Goal: Task Accomplishment & Management: Manage account settings

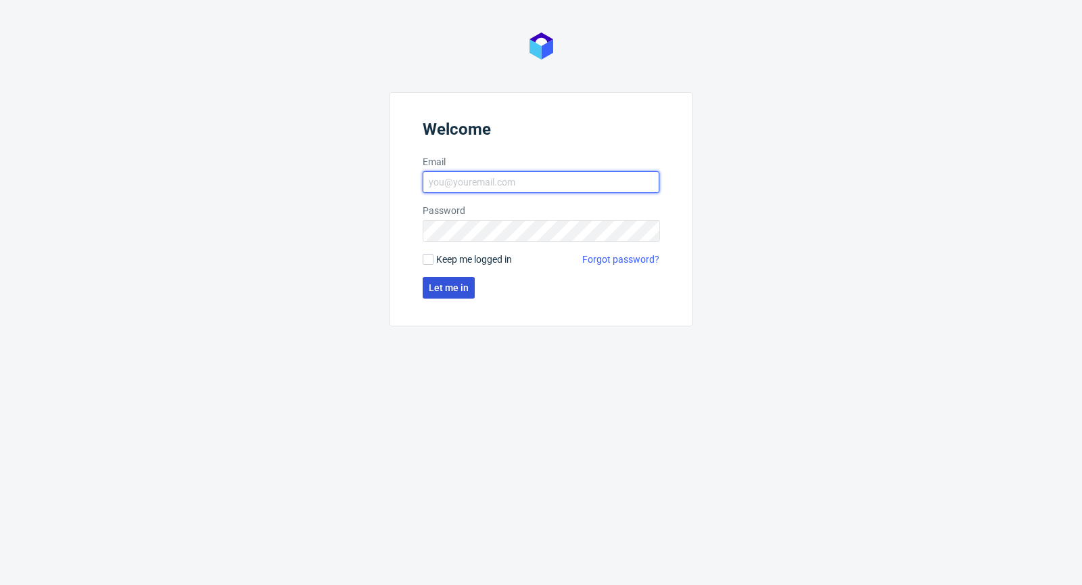
type input "[PERSON_NAME][EMAIL_ADDRESS][DOMAIN_NAME]"
click at [445, 291] on span "Let me in" at bounding box center [449, 287] width 40 height 9
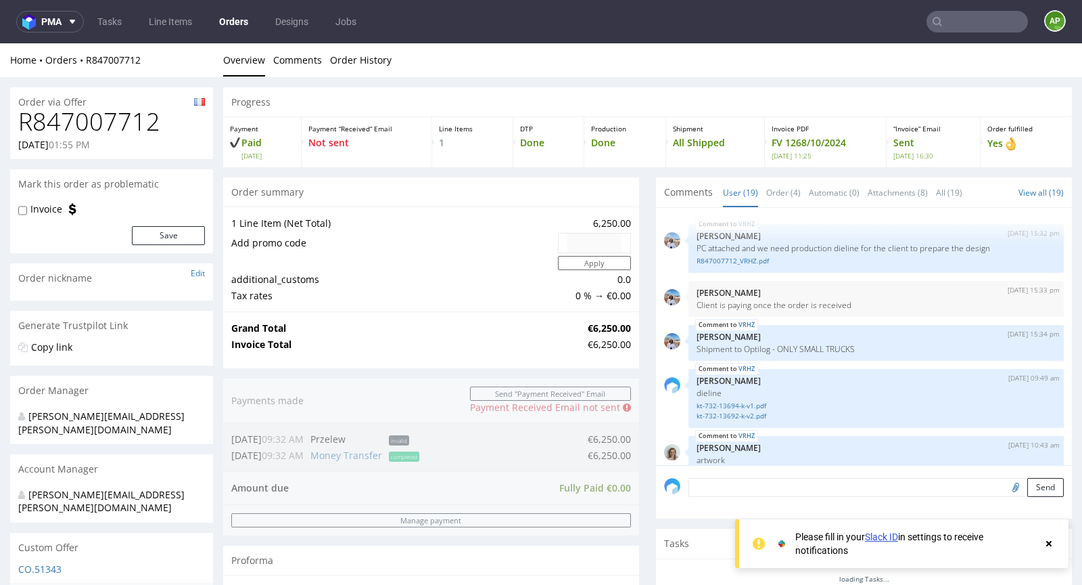
scroll to position [988, 0]
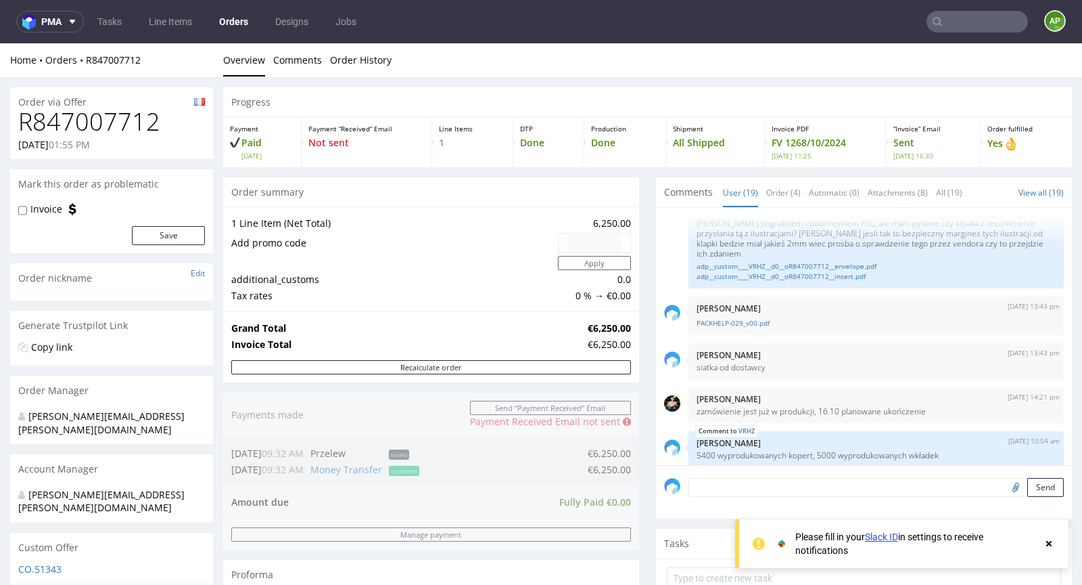
click at [233, 26] on link "Orders" at bounding box center [233, 22] width 45 height 22
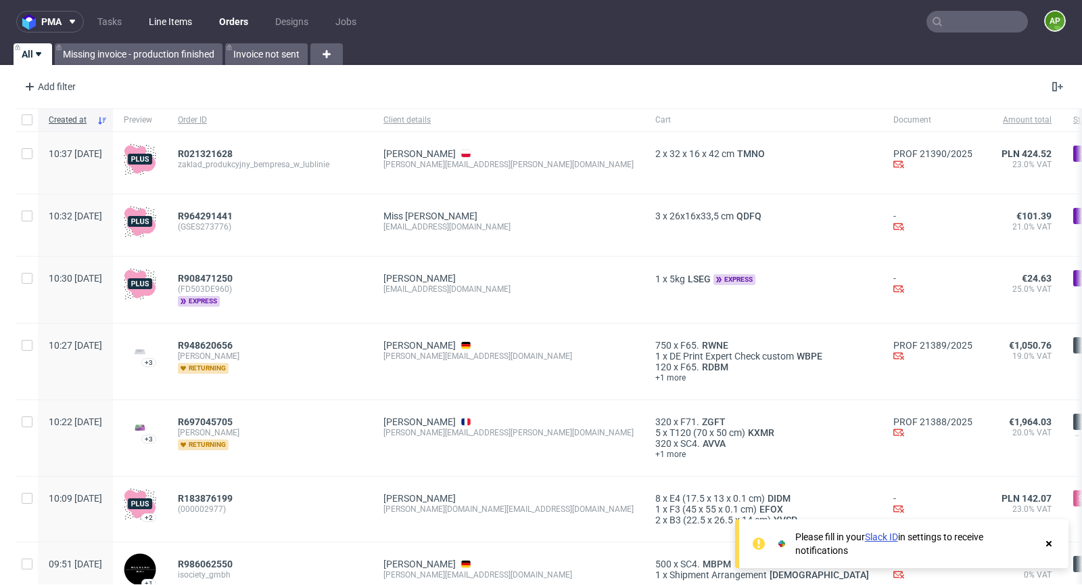
click at [148, 20] on link "Line Items" at bounding box center [171, 22] width 60 height 22
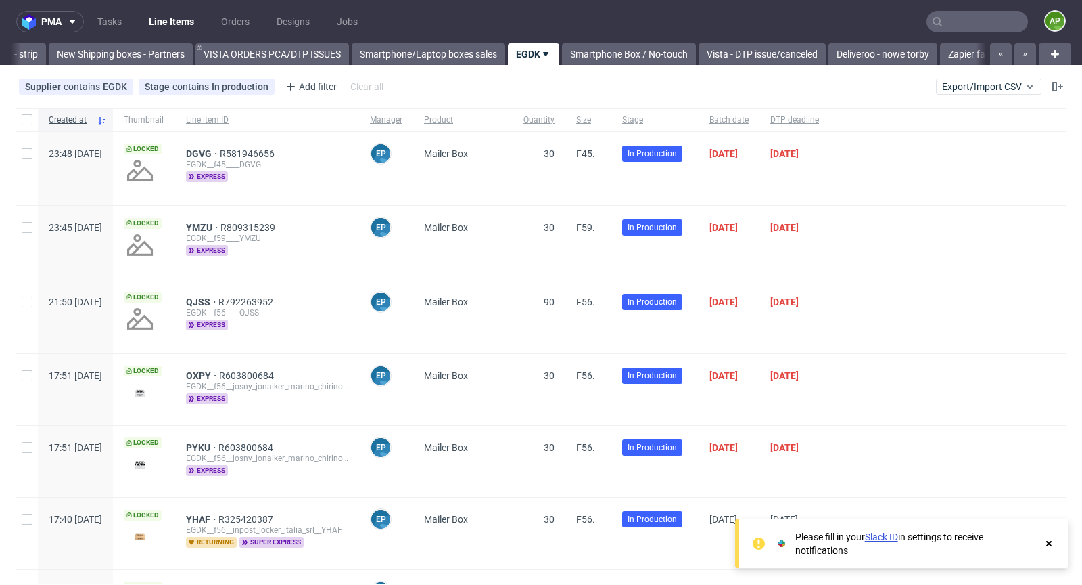
scroll to position [0, 210]
click at [504, 51] on icon at bounding box center [502, 54] width 11 height 11
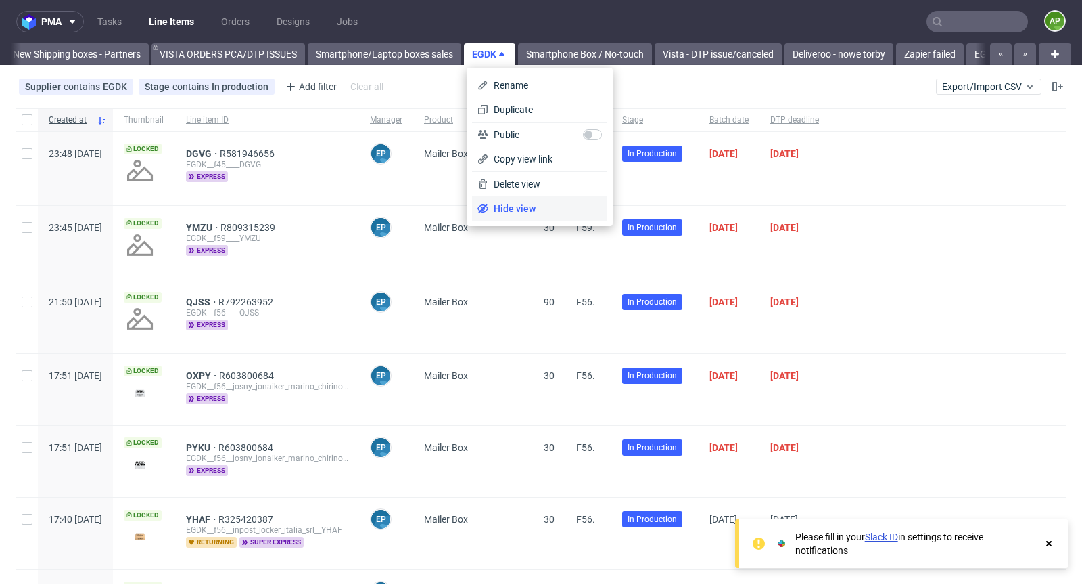
click at [514, 207] on span "Hide view" at bounding box center [545, 209] width 114 height 14
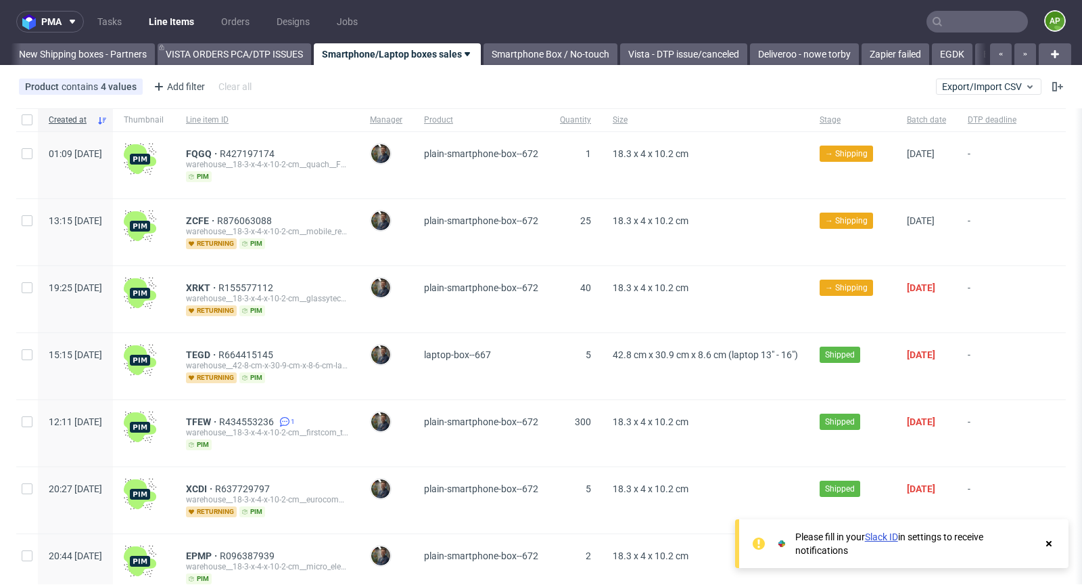
scroll to position [0, 112]
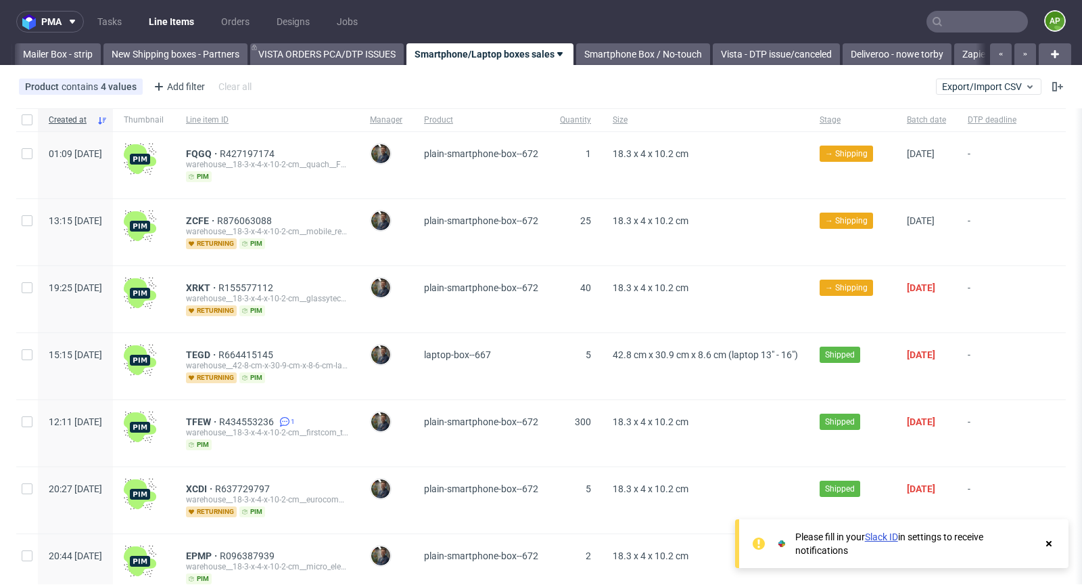
click at [558, 51] on icon at bounding box center [560, 54] width 11 height 11
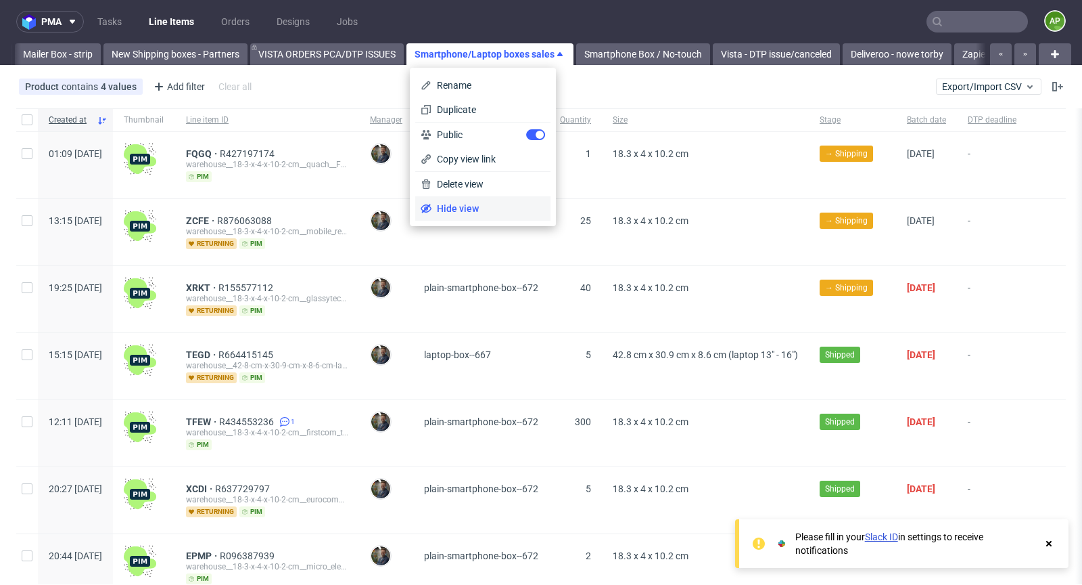
click at [479, 212] on span "Hide view" at bounding box center [489, 209] width 114 height 14
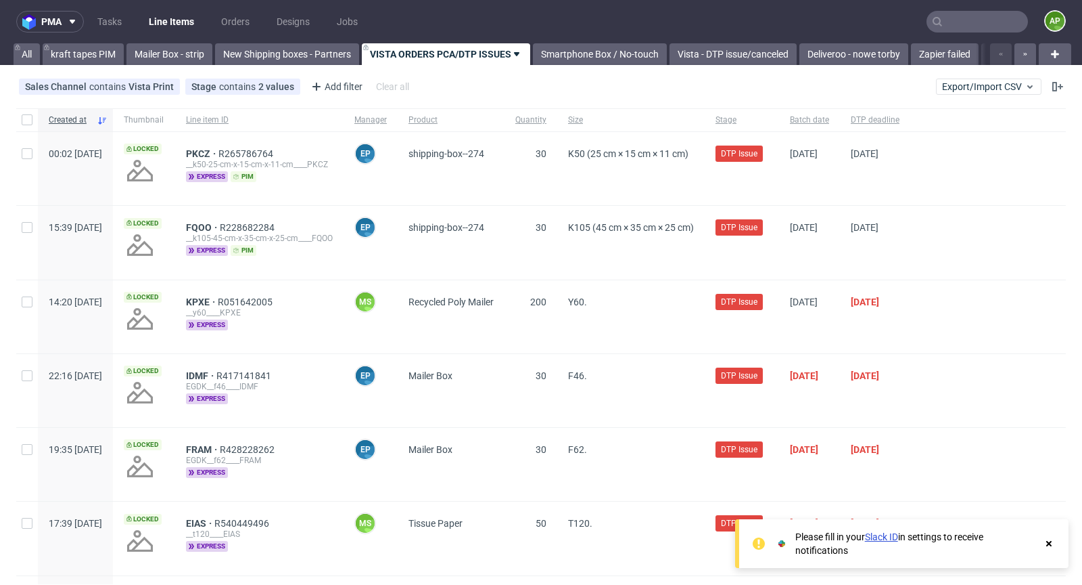
click at [521, 51] on icon at bounding box center [516, 54] width 11 height 11
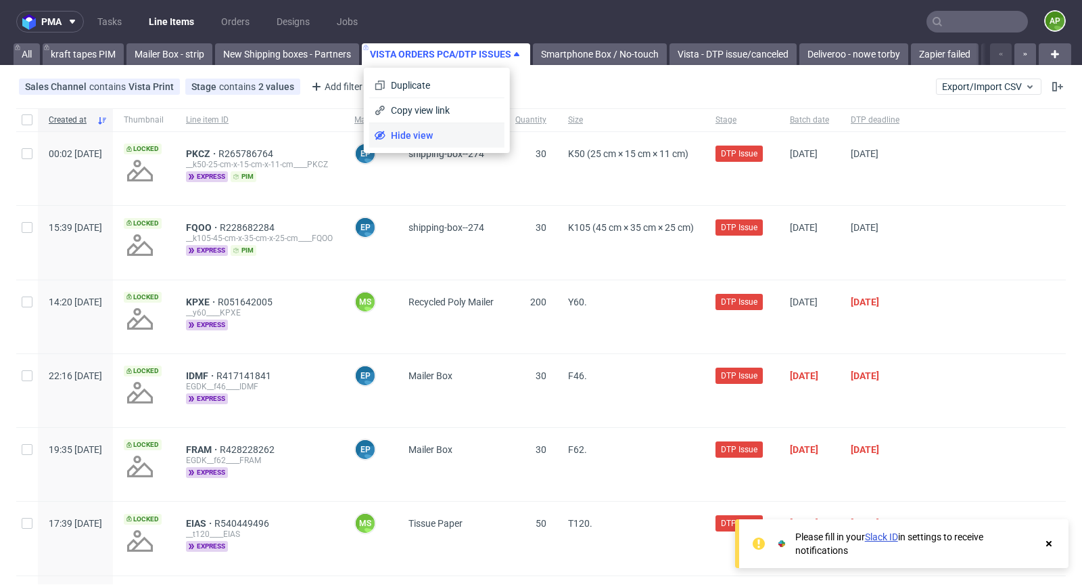
click at [480, 139] on span "Hide view" at bounding box center [443, 136] width 114 height 14
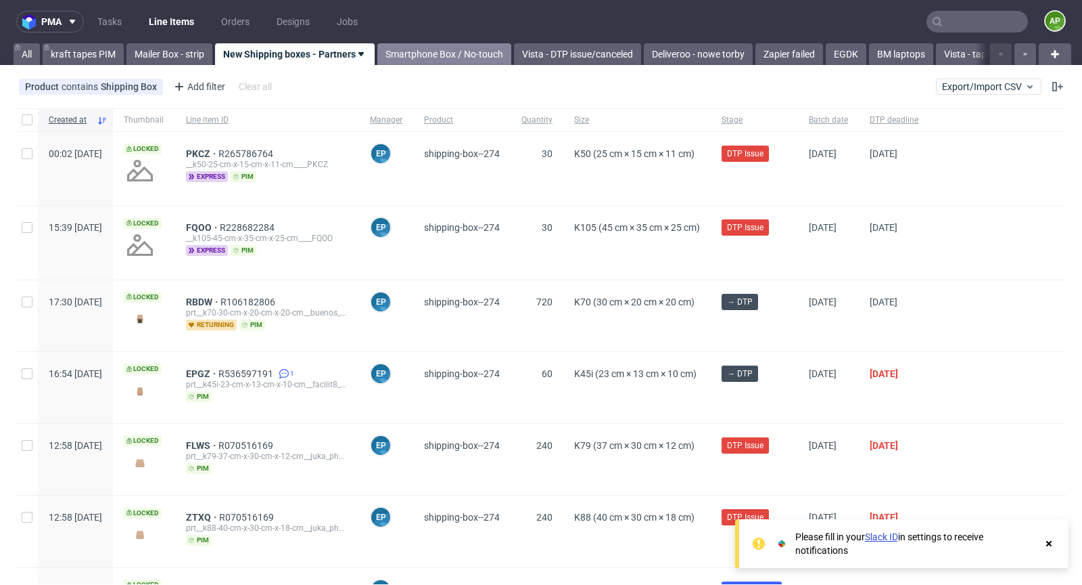
click at [487, 46] on link "Smartphone Box / No-touch" at bounding box center [445, 54] width 134 height 22
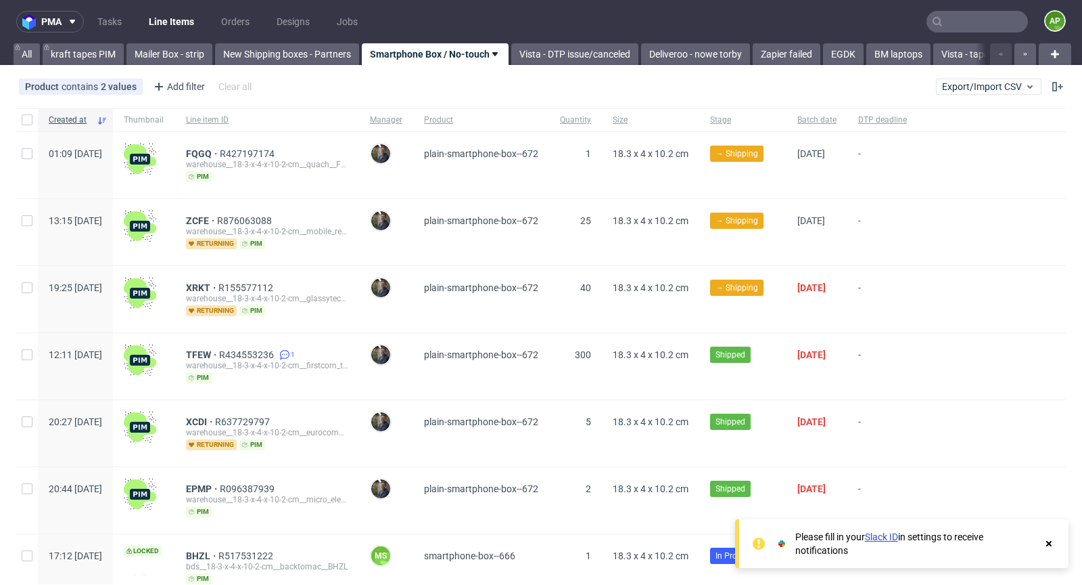
click at [492, 58] on icon at bounding box center [495, 54] width 11 height 11
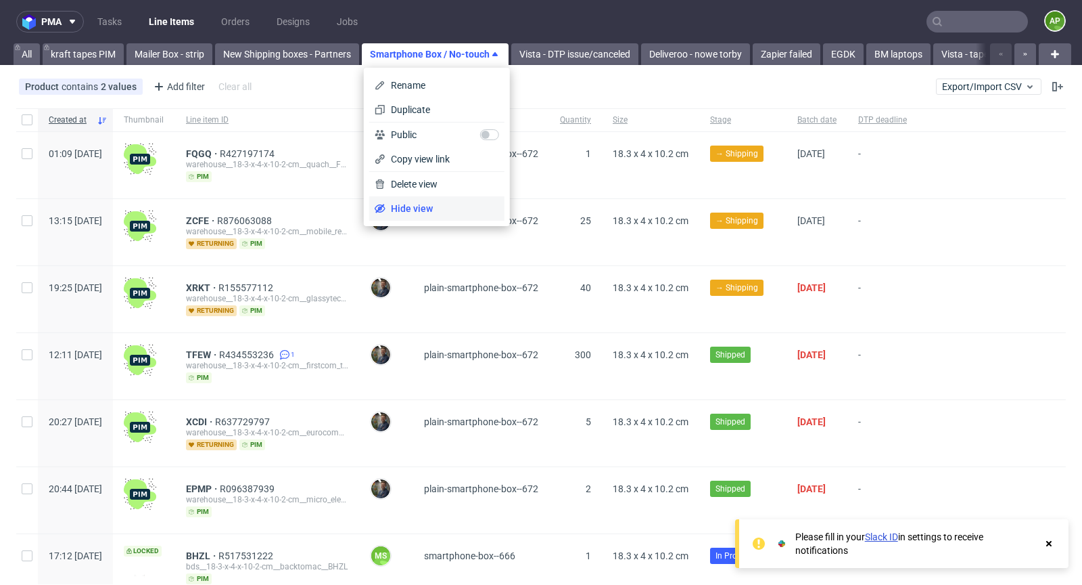
click at [426, 202] on span "Hide view" at bounding box center [443, 209] width 114 height 14
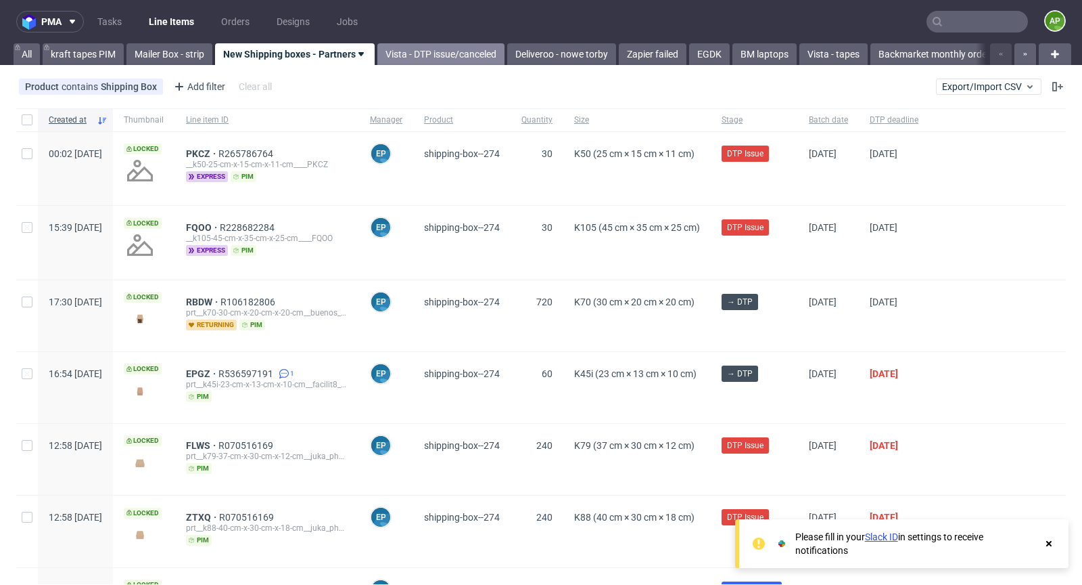
click at [452, 55] on link "Vista - DTP issue/canceled" at bounding box center [441, 54] width 127 height 22
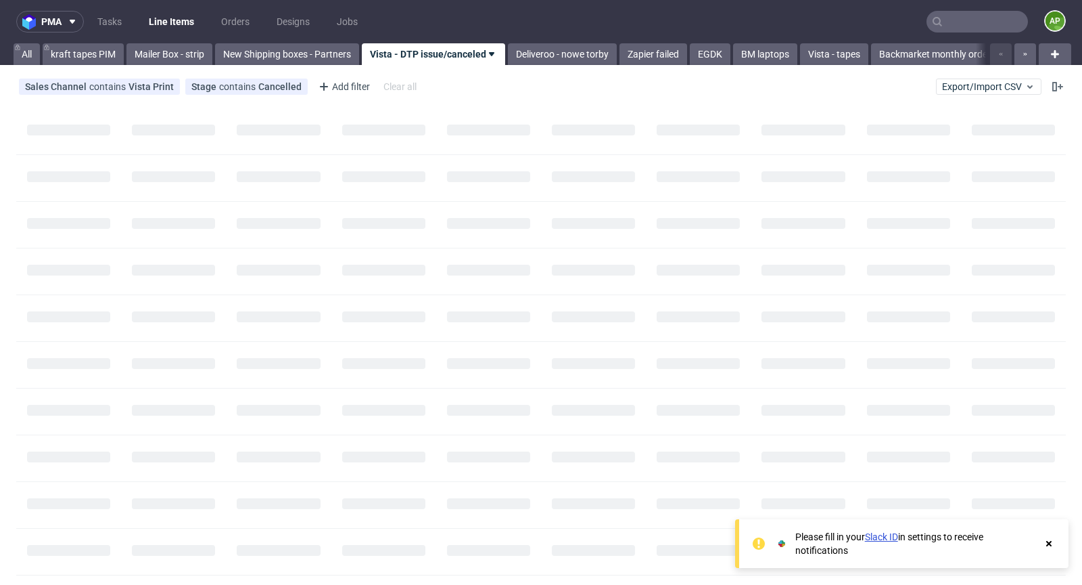
click at [472, 46] on link "Vista - DTP issue/canceled" at bounding box center [433, 54] width 143 height 22
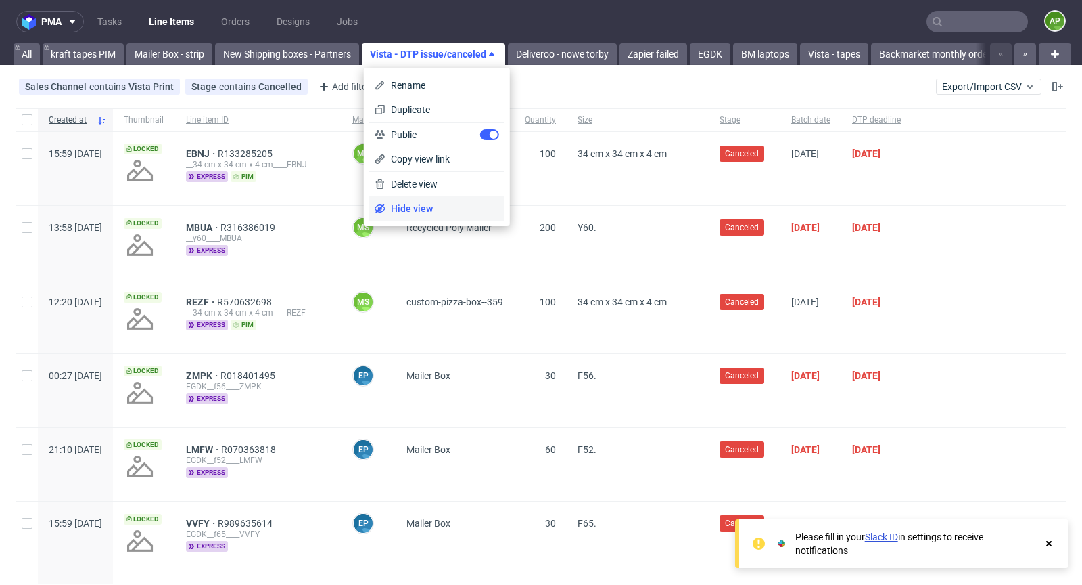
click at [421, 204] on span "Hide view" at bounding box center [443, 209] width 114 height 14
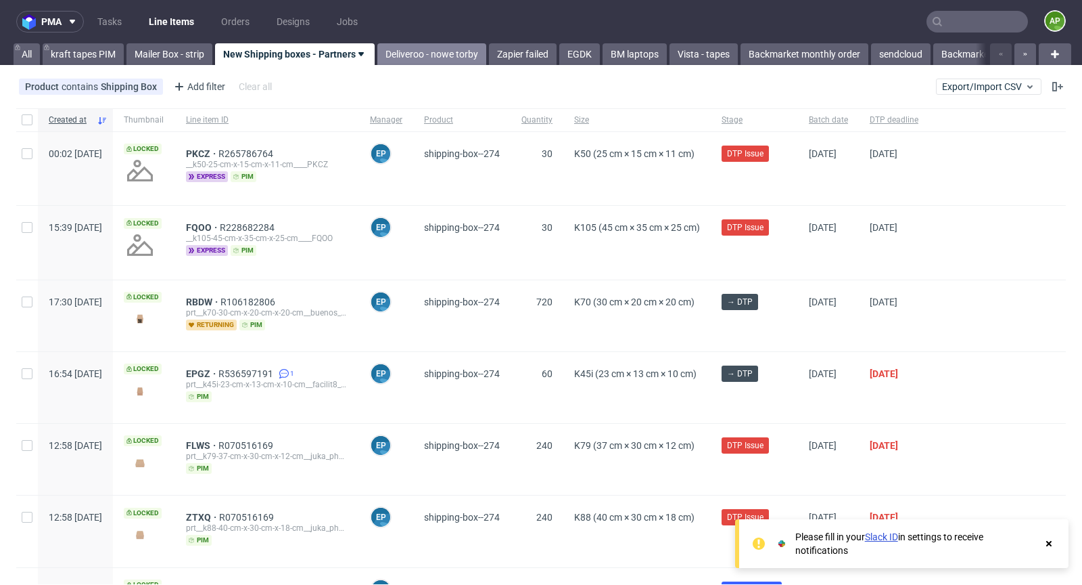
click at [467, 50] on link "Deliveroo - nowe torby" at bounding box center [432, 54] width 109 height 22
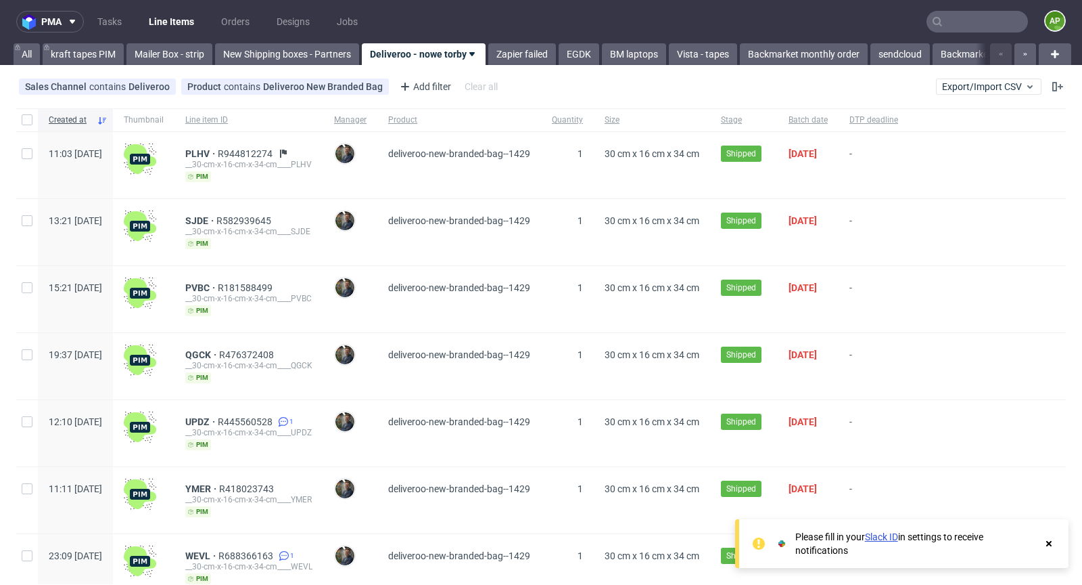
click at [470, 47] on link "Deliveroo - nowe torby" at bounding box center [424, 54] width 124 height 22
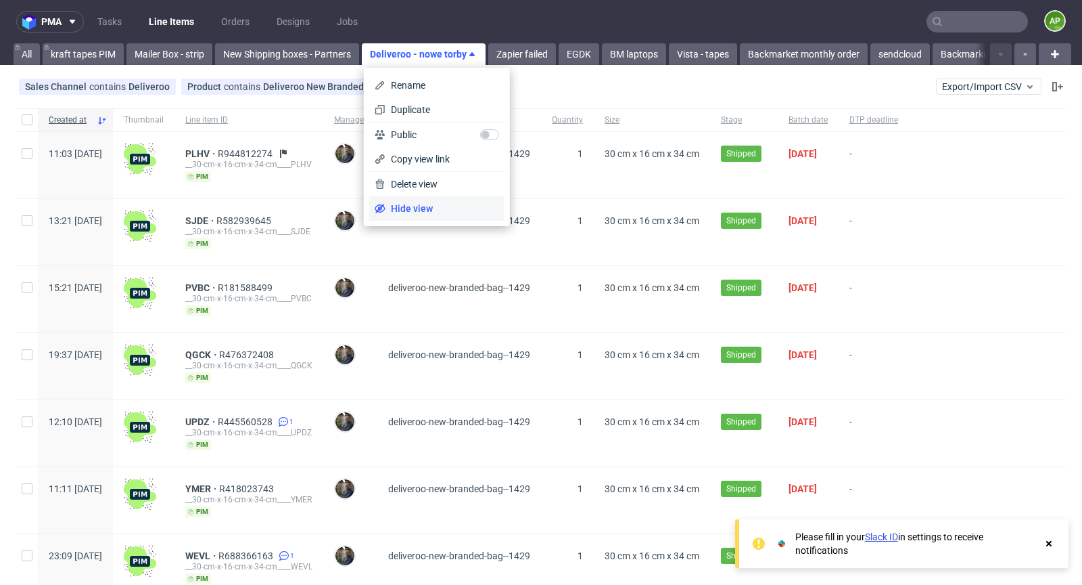
click at [420, 202] on span "Hide view" at bounding box center [443, 209] width 114 height 14
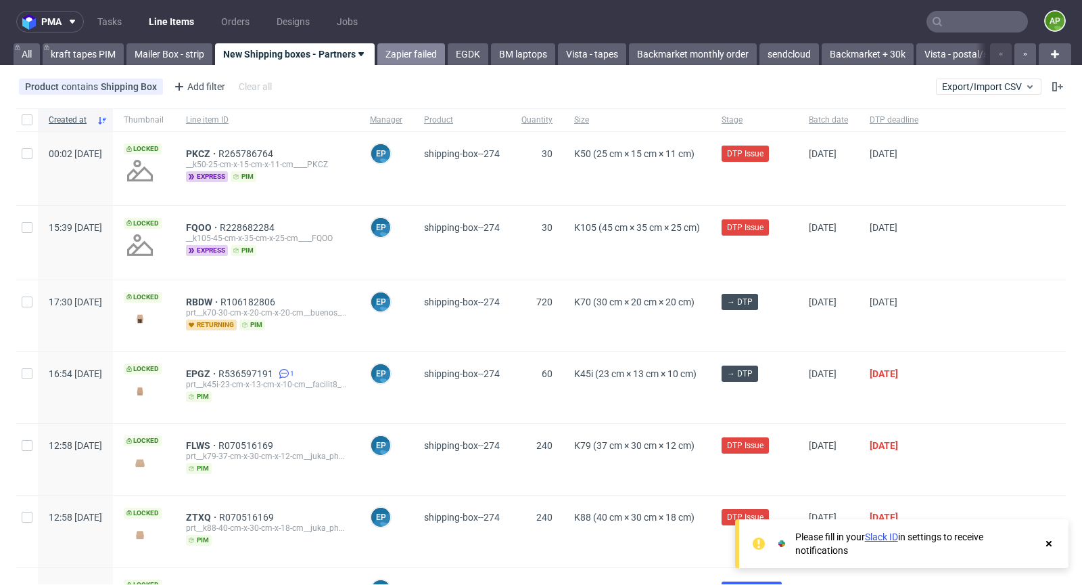
click at [415, 43] on link "Zapier failed" at bounding box center [412, 54] width 68 height 22
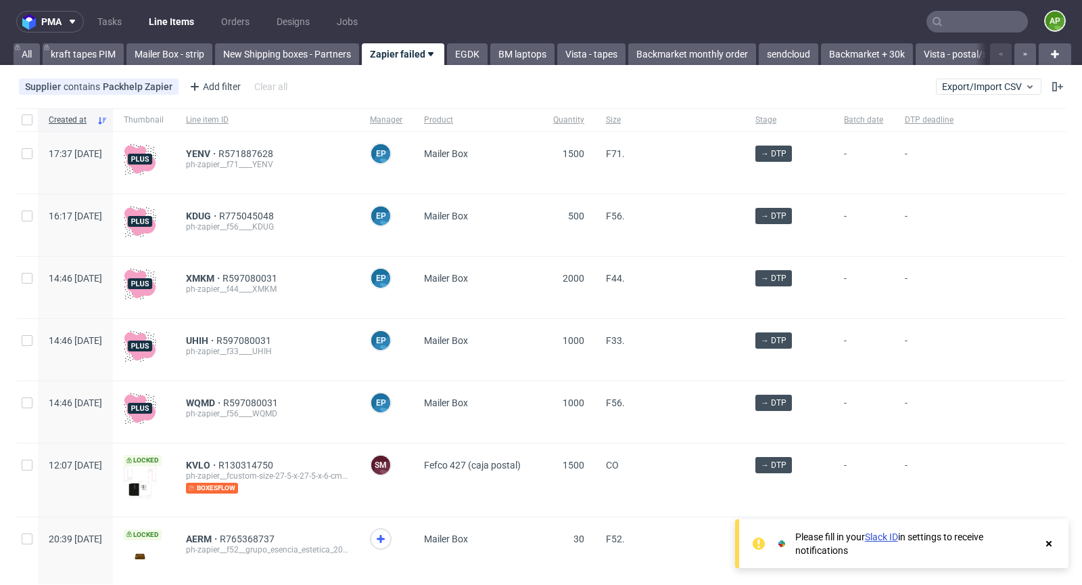
click at [415, 57] on link "Zapier failed" at bounding box center [403, 54] width 83 height 22
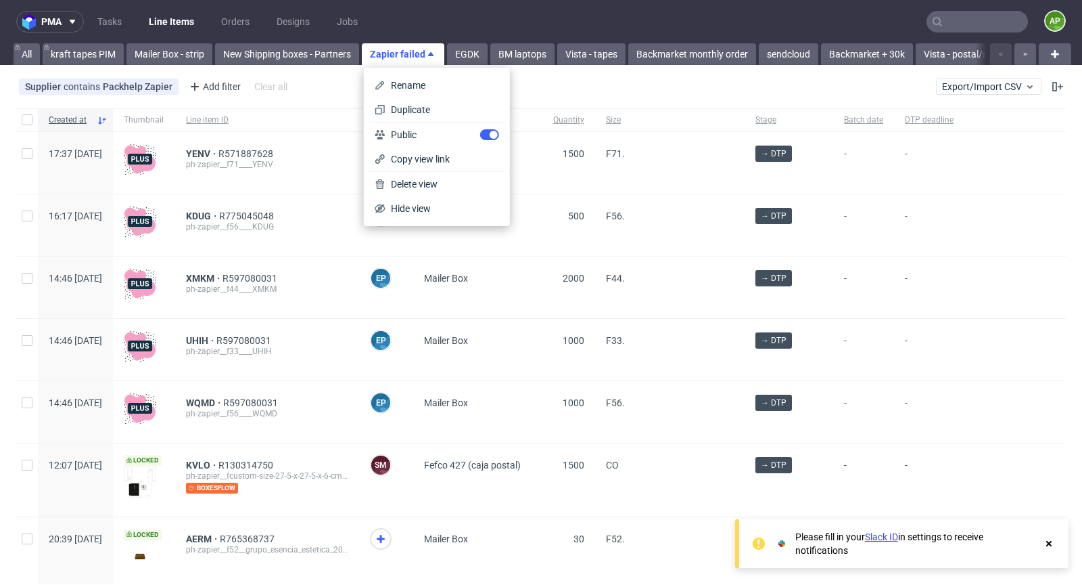
click at [646, 88] on div "Supplier contains Packhelp Zapier Add filter Hide filters Clear all Export/Impo…" at bounding box center [541, 86] width 1082 height 32
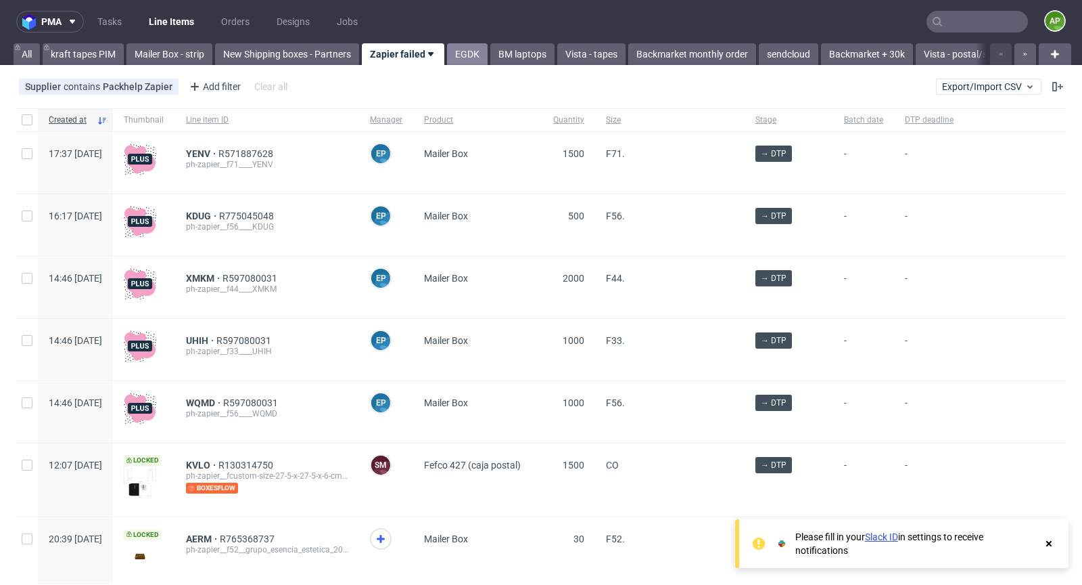
click at [465, 51] on link "EGDK" at bounding box center [467, 54] width 41 height 22
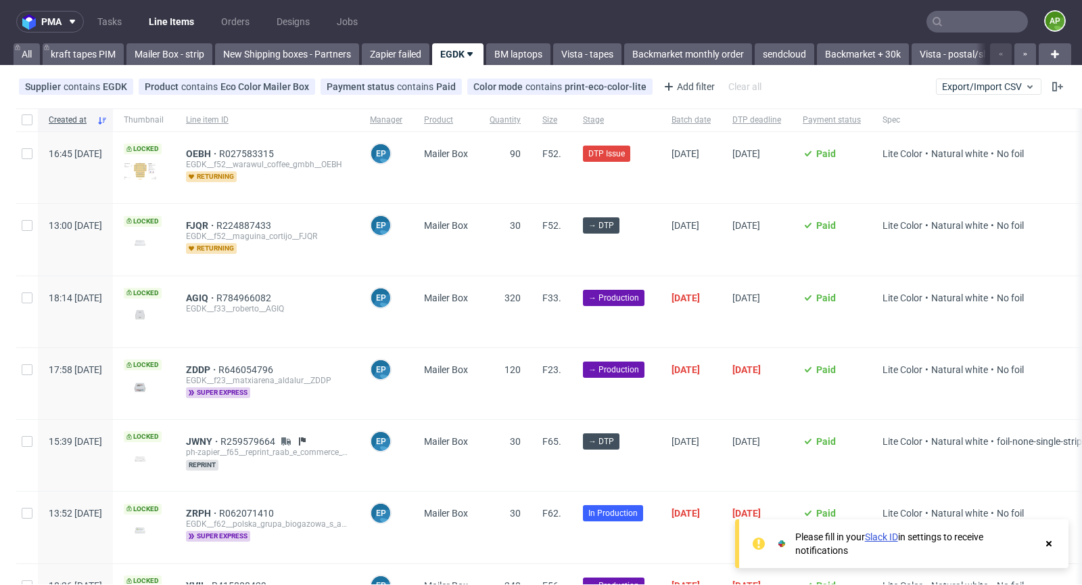
click at [467, 51] on icon at bounding box center [470, 54] width 11 height 11
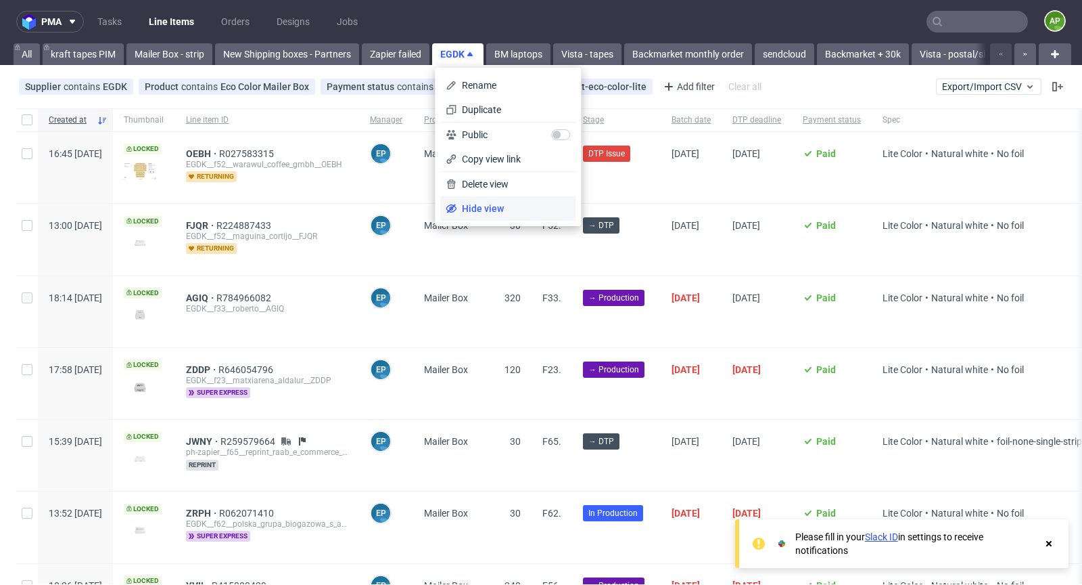
click at [463, 214] on li "Hide view" at bounding box center [507, 208] width 135 height 24
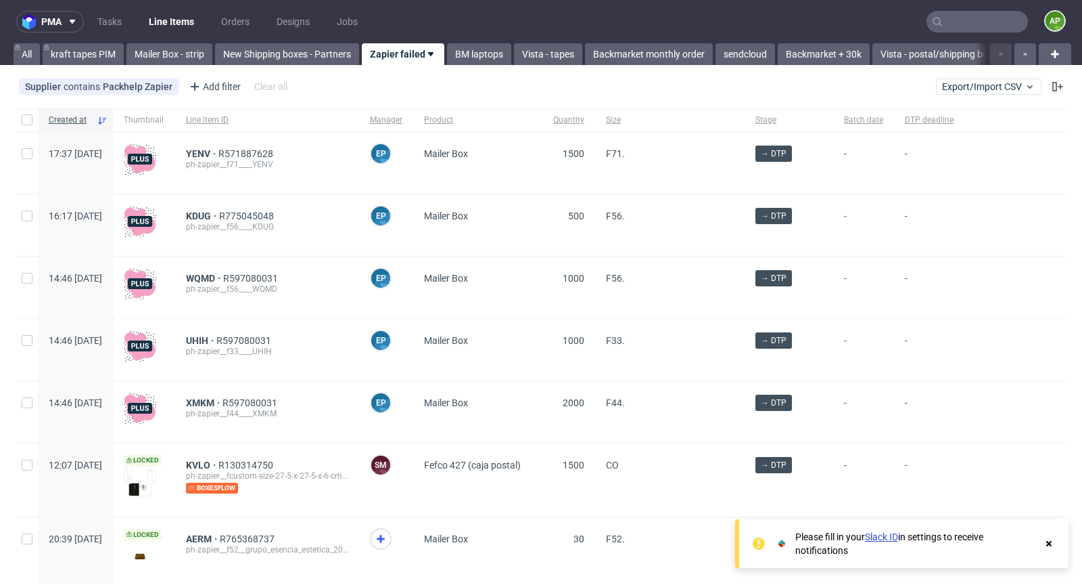
click at [429, 46] on link "Zapier failed" at bounding box center [403, 54] width 83 height 22
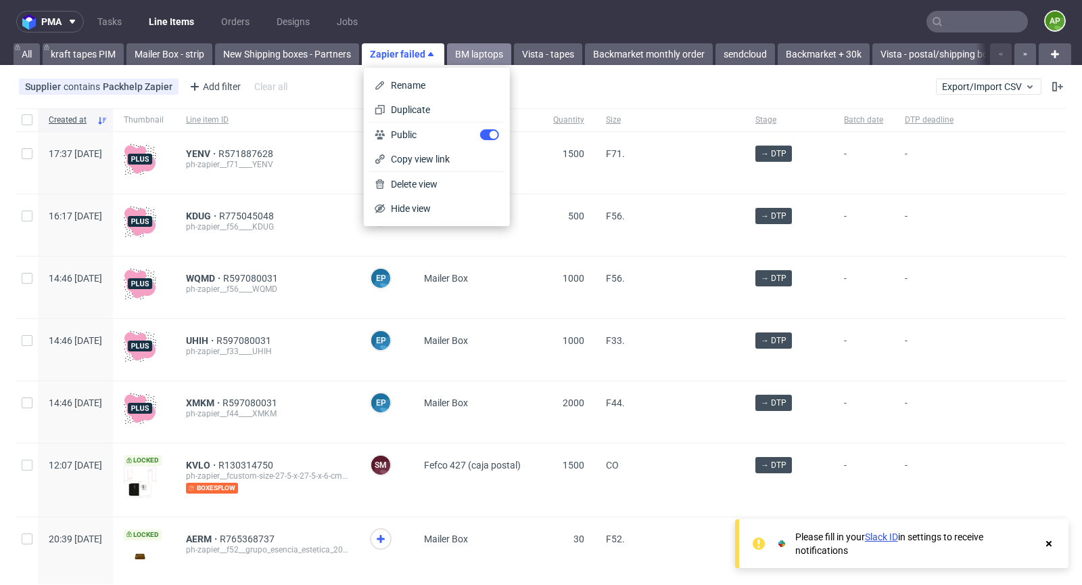
click at [468, 55] on link "BM laptops" at bounding box center [479, 54] width 64 height 22
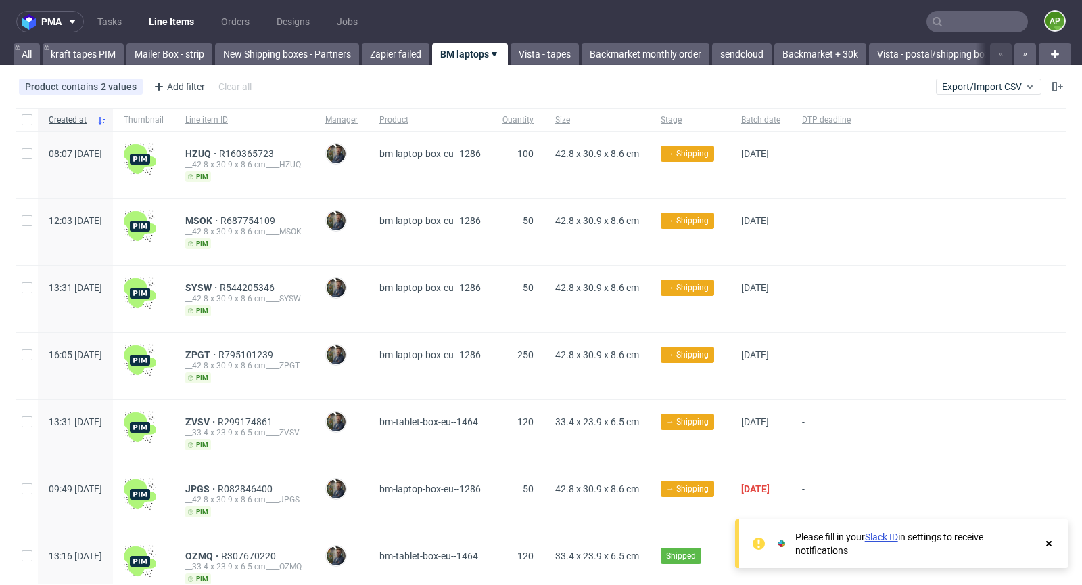
click at [495, 53] on use at bounding box center [494, 54] width 5 height 4
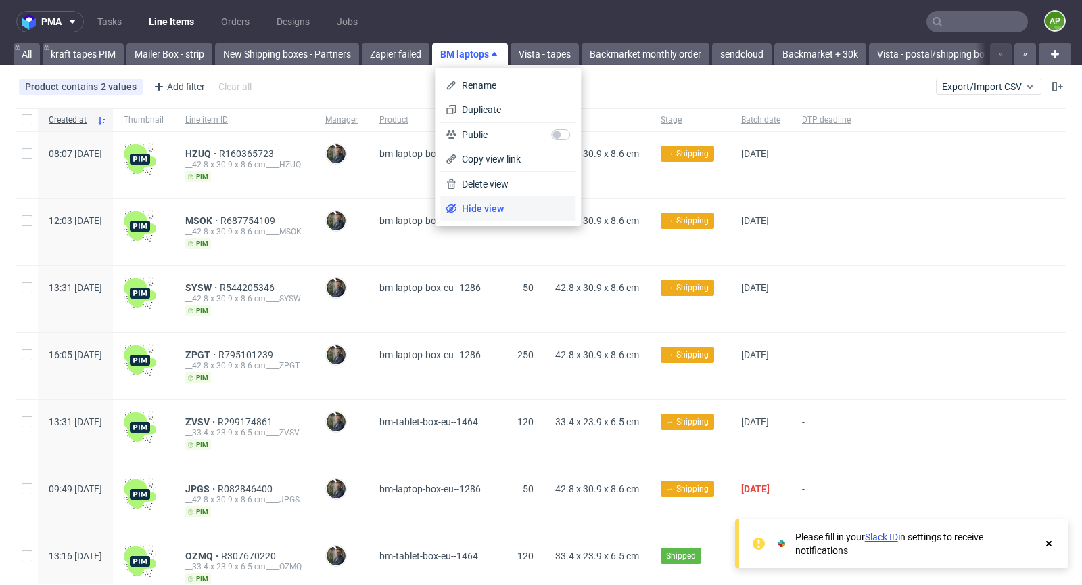
click at [480, 206] on span "Hide view" at bounding box center [514, 209] width 114 height 14
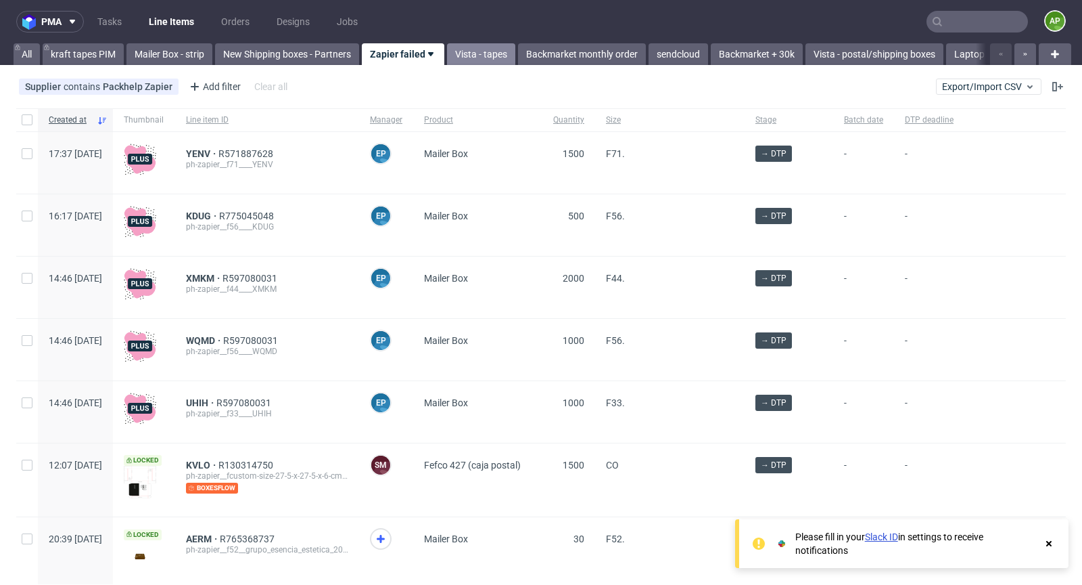
click at [470, 47] on link "Vista - tapes" at bounding box center [481, 54] width 68 height 22
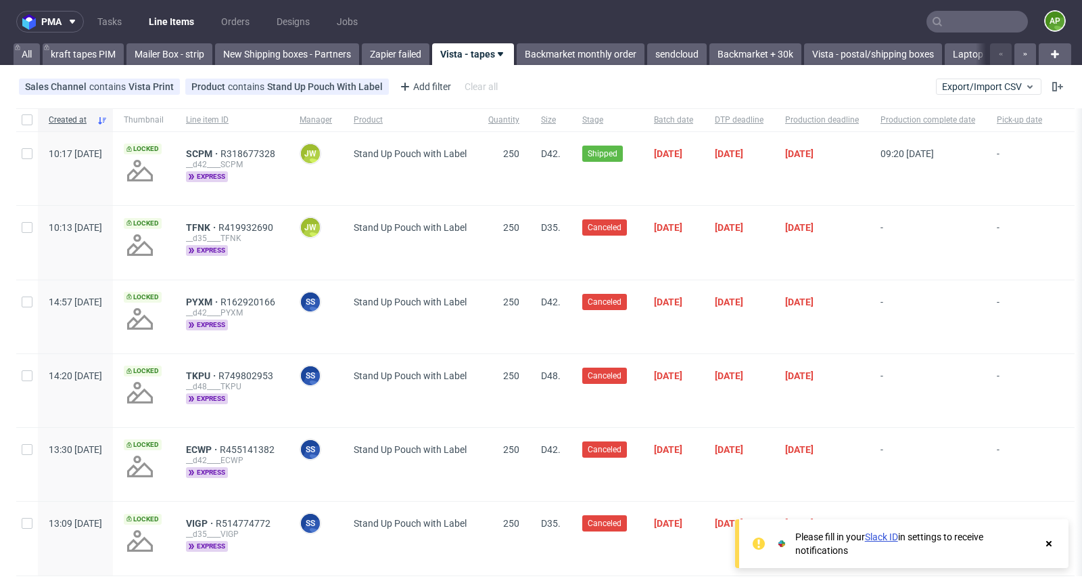
click at [492, 53] on link "Vista - tapes" at bounding box center [473, 54] width 82 height 22
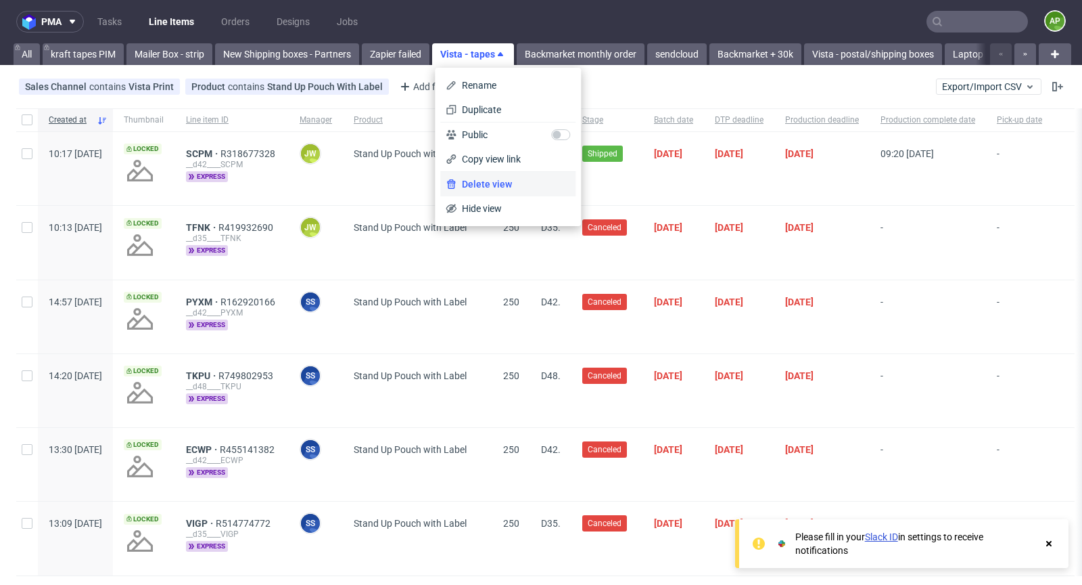
click at [485, 181] on span "Delete view" at bounding box center [514, 184] width 114 height 14
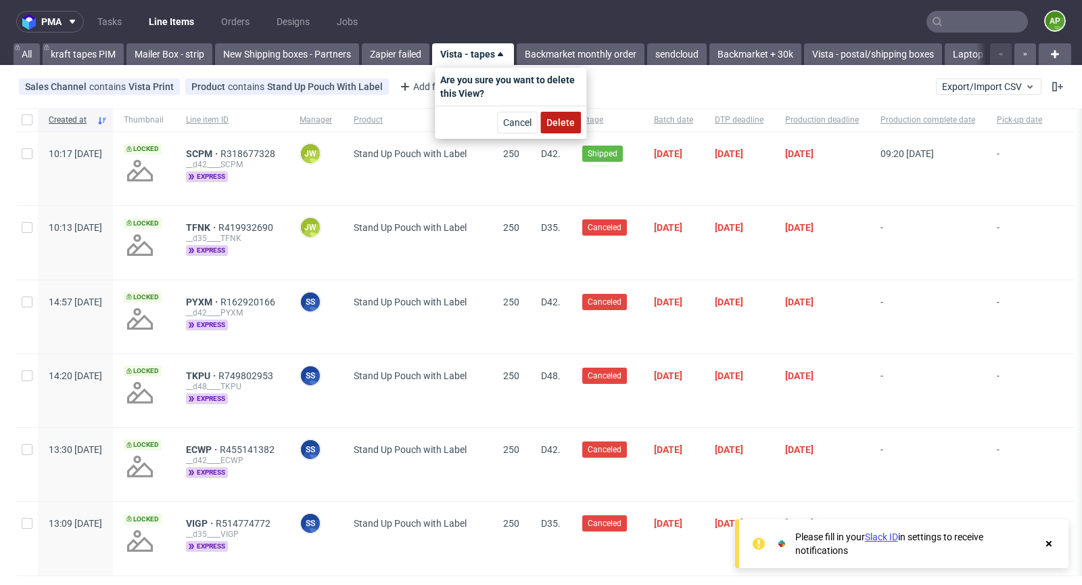
click at [557, 118] on span "Delete" at bounding box center [561, 122] width 28 height 9
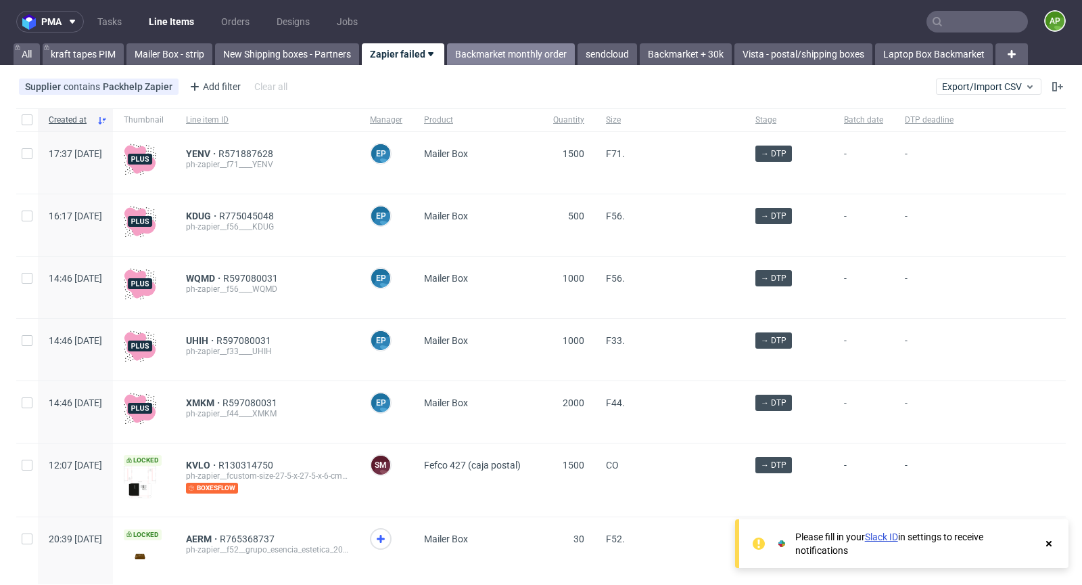
click at [476, 47] on link "Backmarket monthly order" at bounding box center [511, 54] width 128 height 22
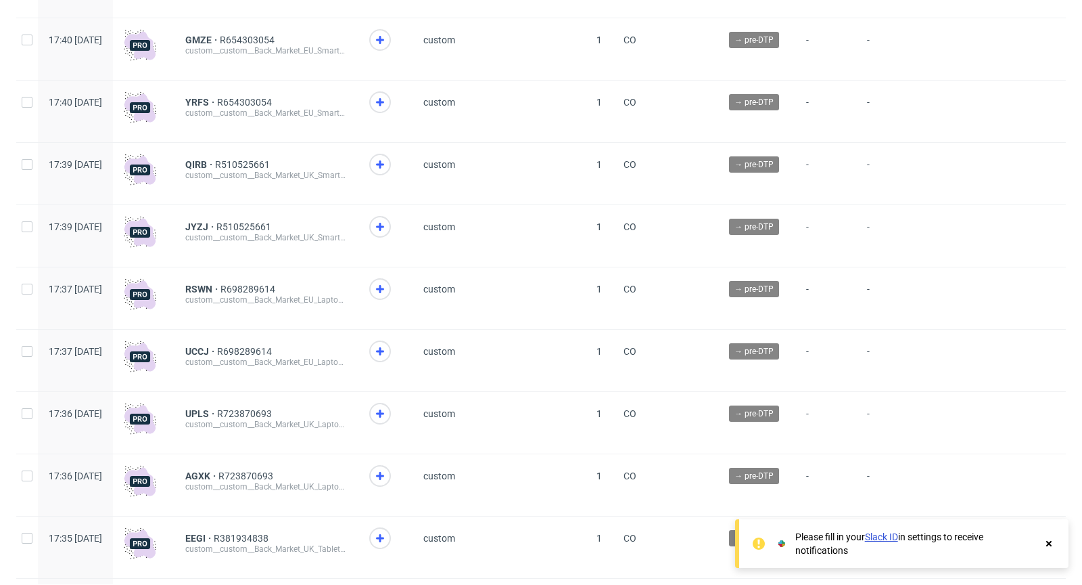
scroll to position [1471, 0]
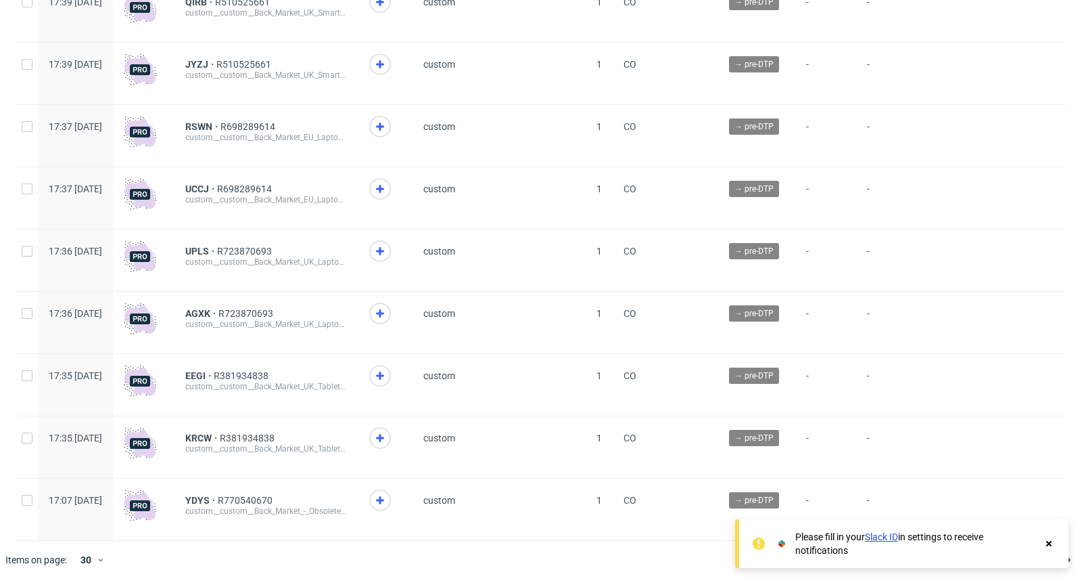
click at [1049, 544] on use at bounding box center [1049, 543] width 5 height 5
click at [260, 500] on span "R770540670" at bounding box center [247, 500] width 58 height 11
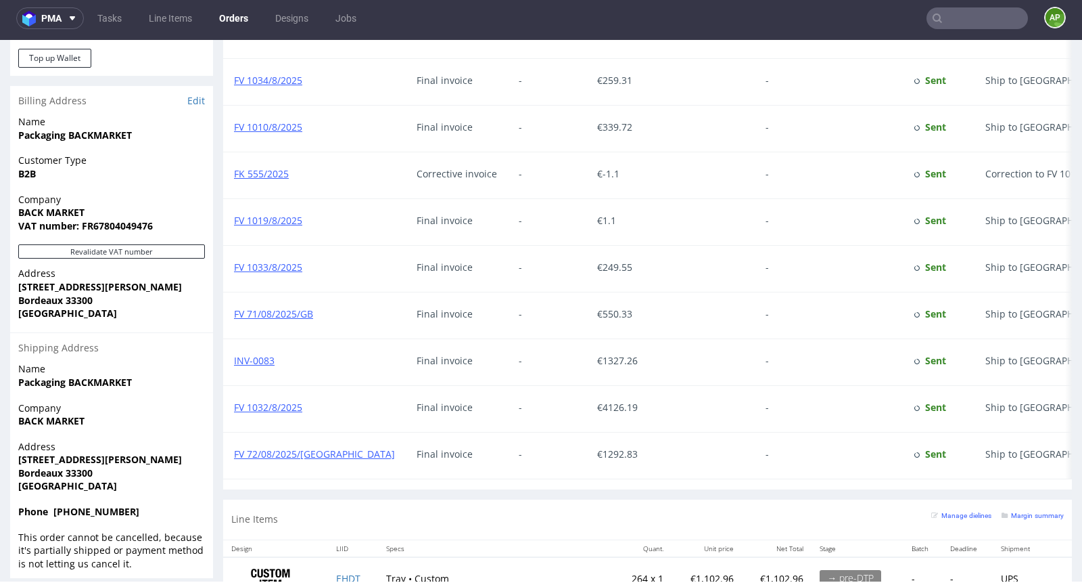
scroll to position [1218, 0]
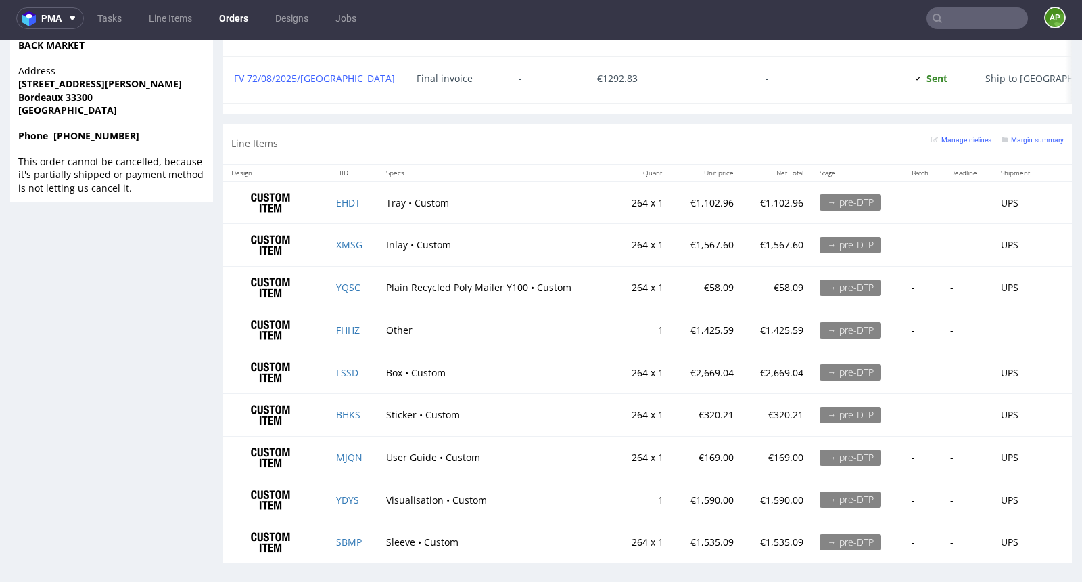
click at [701, 490] on td "€1,590.00" at bounding box center [707, 499] width 70 height 43
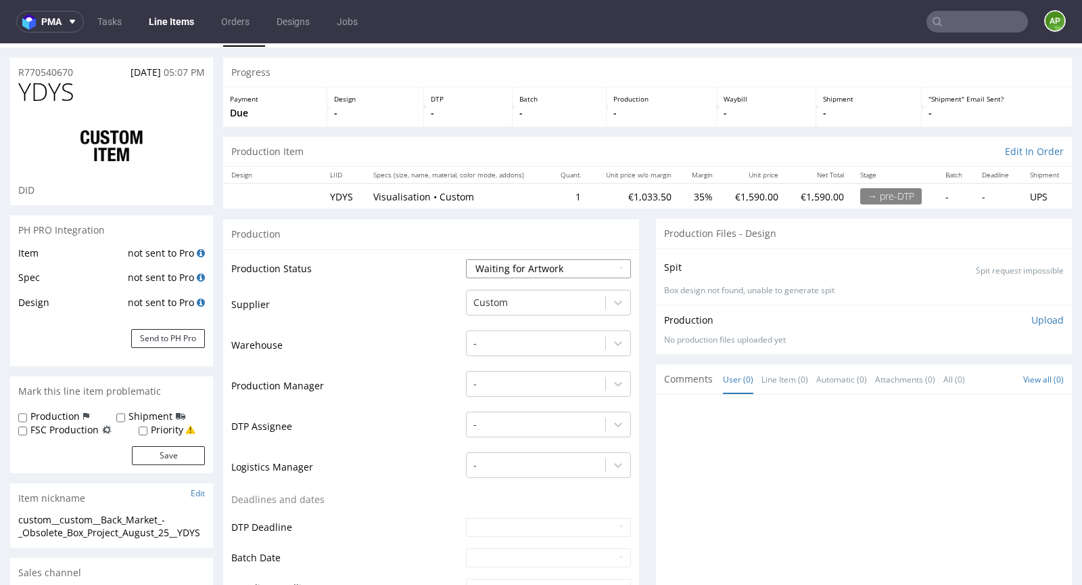
scroll to position [93, 0]
